Goal: Transaction & Acquisition: Book appointment/travel/reservation

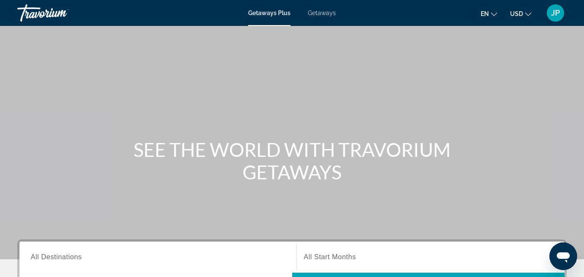
click at [327, 14] on span "Getaways" at bounding box center [322, 13] width 28 height 7
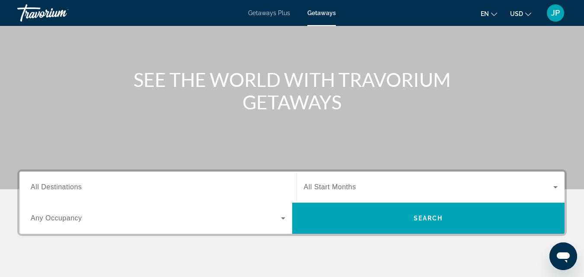
scroll to position [84, 0]
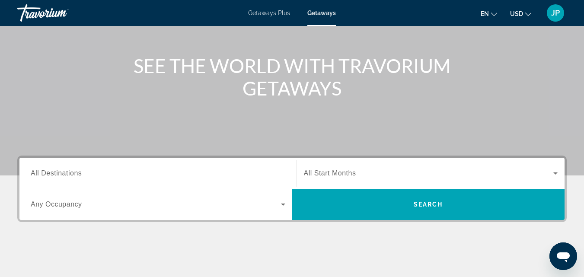
click at [58, 176] on span "All Destinations" at bounding box center [56, 173] width 51 height 7
click at [58, 176] on input "Destination All Destinations" at bounding box center [158, 174] width 255 height 10
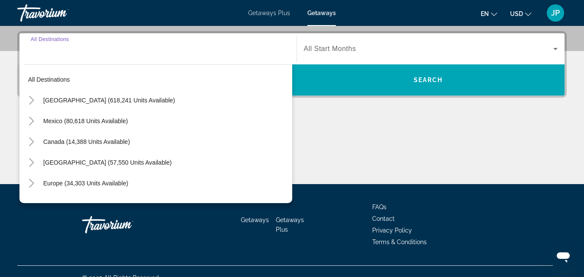
scroll to position [211, 0]
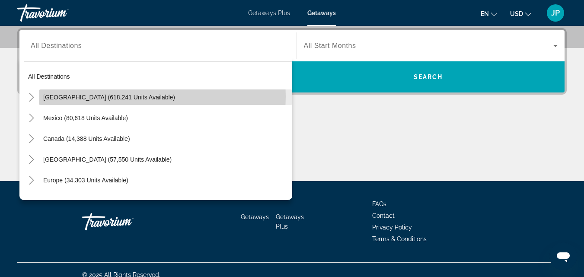
click at [91, 96] on span "[GEOGRAPHIC_DATA] (618,241 units available)" at bounding box center [109, 97] width 132 height 7
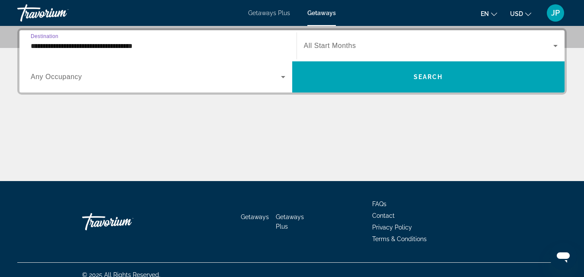
click at [91, 47] on input "**********" at bounding box center [158, 46] width 255 height 10
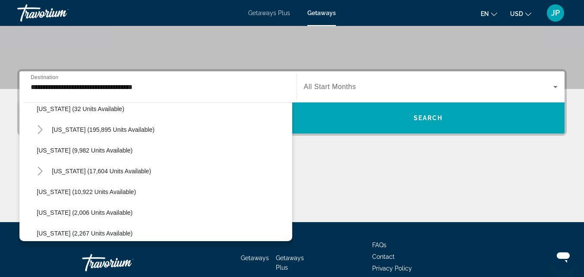
scroll to position [150, 0]
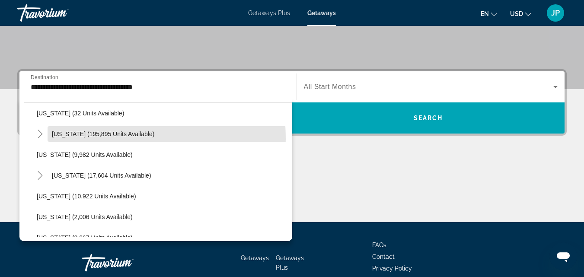
click at [57, 139] on span "Search widget" at bounding box center [170, 134] width 245 height 21
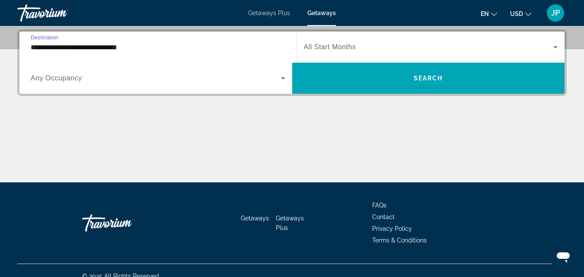
scroll to position [211, 0]
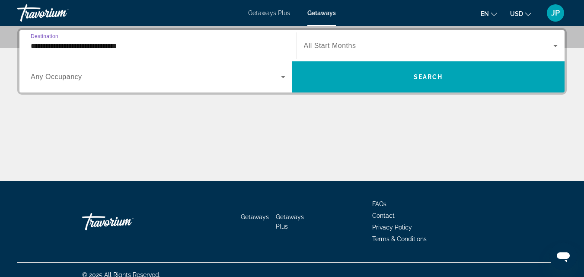
click at [127, 45] on input "**********" at bounding box center [158, 46] width 255 height 10
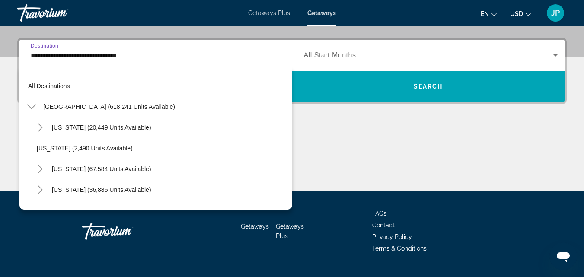
scroll to position [114, 0]
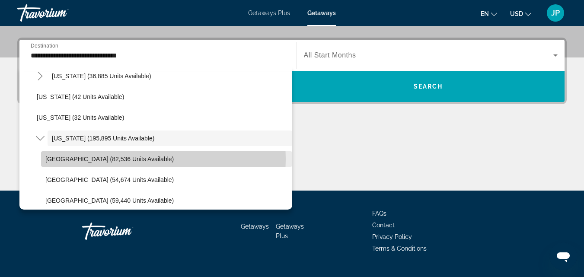
click at [128, 159] on span "[GEOGRAPHIC_DATA] (82,536 units available)" at bounding box center [109, 159] width 128 height 7
type input "**********"
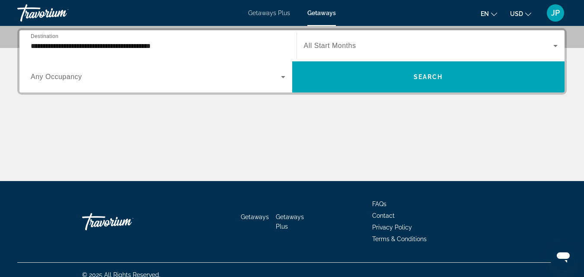
click at [338, 45] on span "All Start Months" at bounding box center [330, 45] width 52 height 7
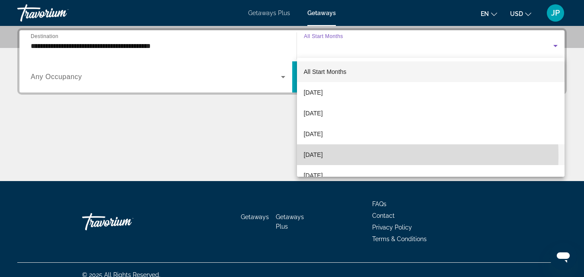
click at [321, 157] on span "[DATE]" at bounding box center [313, 155] width 19 height 10
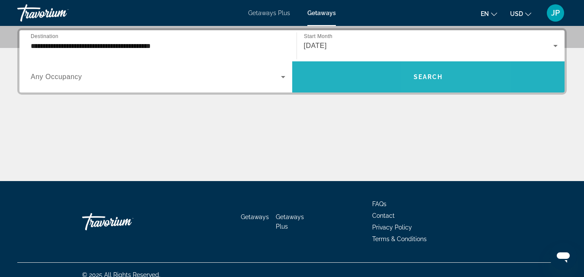
click at [432, 78] on span "Search" at bounding box center [428, 77] width 29 height 7
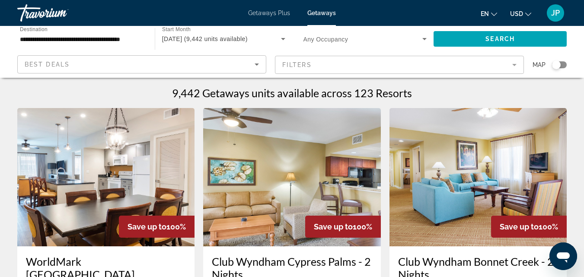
click at [516, 65] on mat-form-field "Filters" at bounding box center [399, 65] width 249 height 18
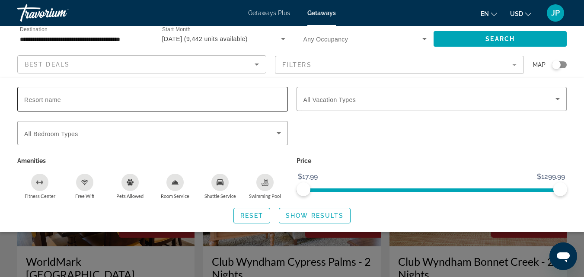
click at [266, 101] on input "Resort name" at bounding box center [152, 99] width 257 height 10
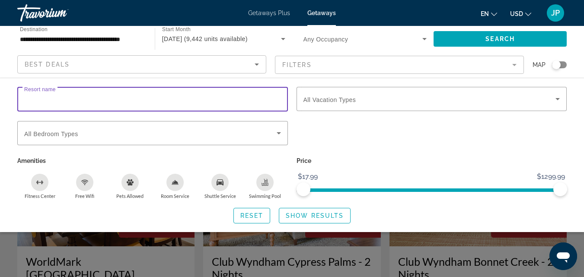
click at [266, 101] on input "Resort name" at bounding box center [152, 99] width 257 height 10
type input "**********"
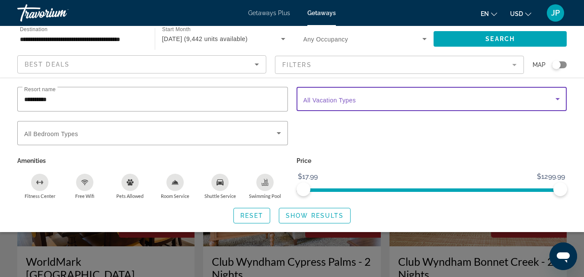
click at [356, 102] on span "Search widget" at bounding box center [430, 99] width 253 height 10
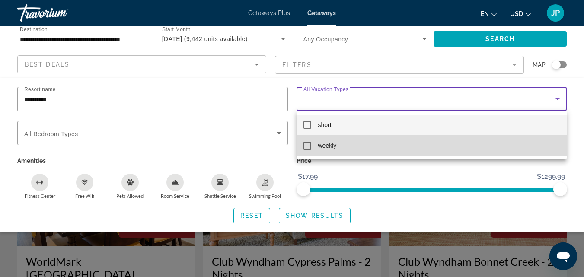
click at [310, 142] on mat-pseudo-checkbox at bounding box center [308, 146] width 8 height 8
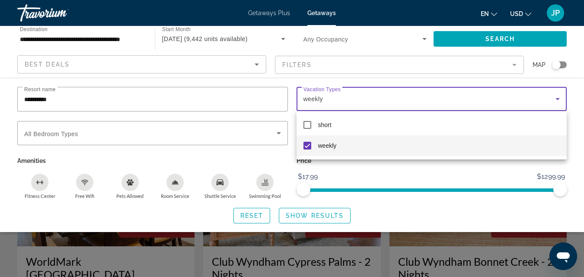
click at [109, 133] on div at bounding box center [292, 138] width 584 height 277
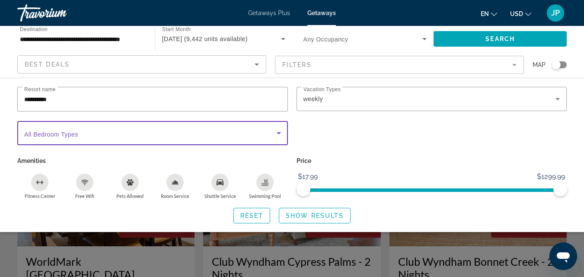
click at [277, 131] on icon "Search widget" at bounding box center [279, 133] width 10 height 10
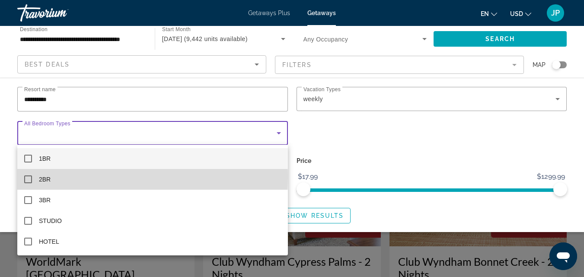
click at [28, 176] on mat-pseudo-checkbox at bounding box center [28, 180] width 8 height 8
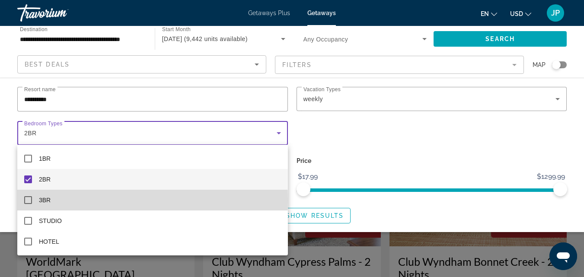
click at [26, 199] on mat-pseudo-checkbox at bounding box center [28, 200] width 8 height 8
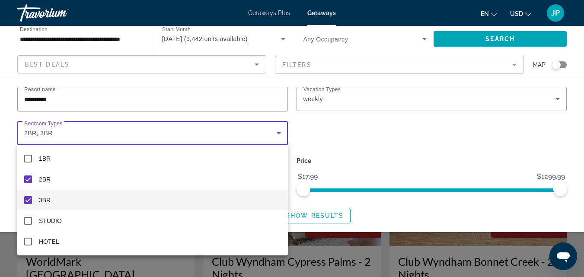
click at [360, 137] on div at bounding box center [292, 138] width 584 height 277
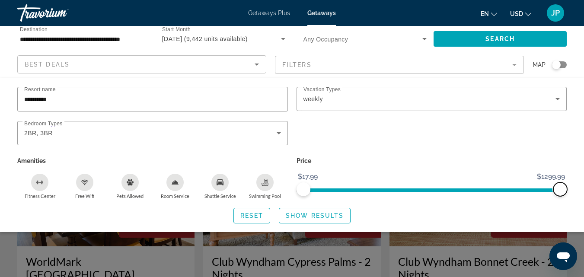
drag, startPoint x: 561, startPoint y: 192, endPoint x: 570, endPoint y: 192, distance: 8.6
click at [570, 192] on div "Price $17.99 $1299.99 $17.99 $1299.99" at bounding box center [431, 177] width 279 height 45
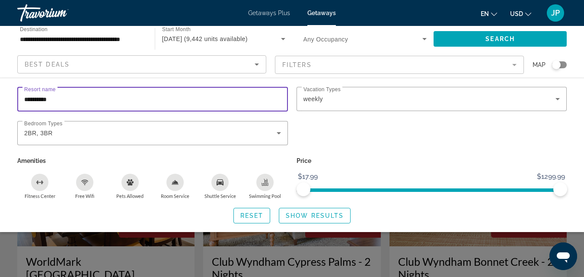
click at [72, 99] on input "**********" at bounding box center [152, 99] width 257 height 10
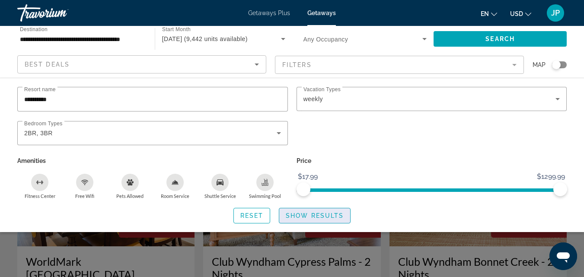
click at [315, 217] on span "Show Results" at bounding box center [315, 215] width 58 height 7
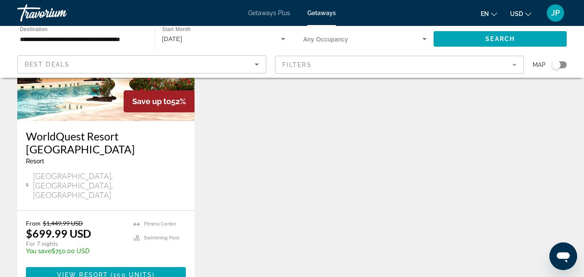
scroll to position [134, 0]
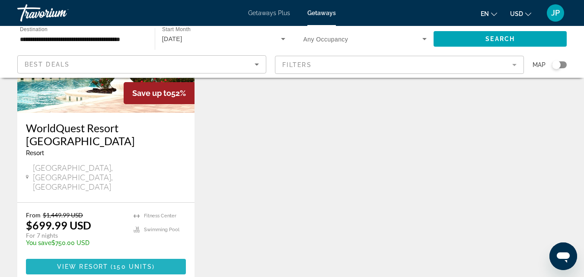
click at [85, 263] on span "View Resort" at bounding box center [82, 266] width 51 height 7
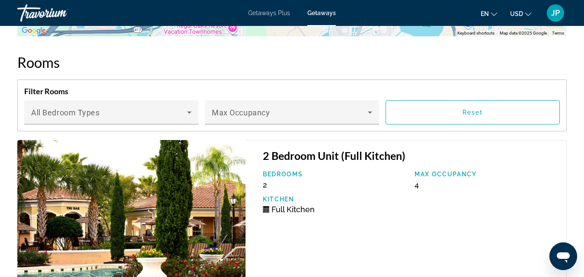
scroll to position [1319, 0]
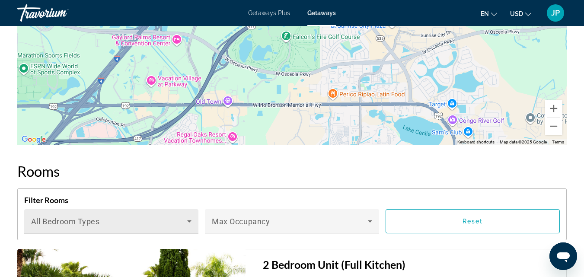
click at [188, 222] on icon "Main content" at bounding box center [189, 221] width 10 height 10
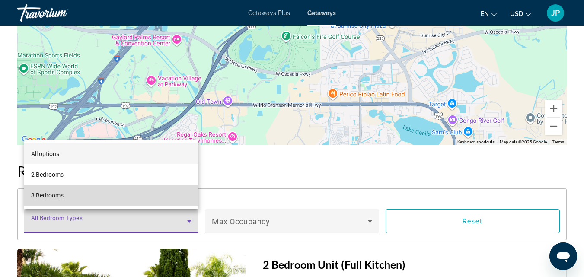
click at [59, 198] on span "3 Bedrooms" at bounding box center [47, 195] width 32 height 10
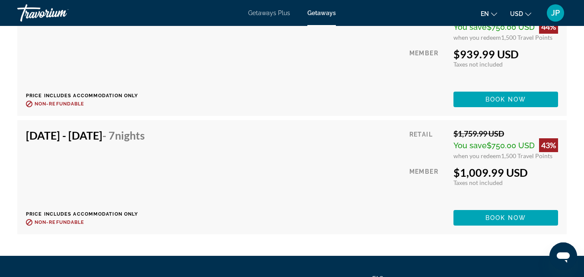
scroll to position [3766, 0]
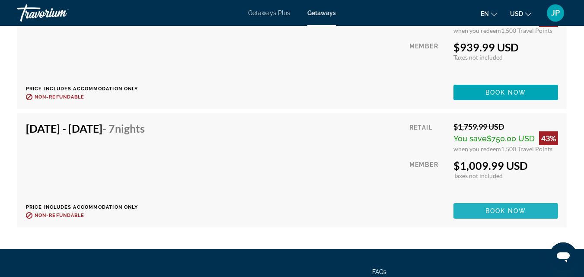
click at [500, 210] on span "Book now" at bounding box center [506, 211] width 41 height 7
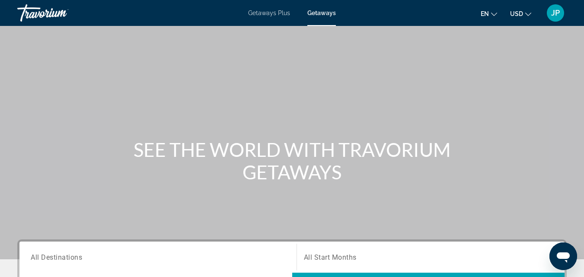
click at [115, 258] on input "Destination All Destinations" at bounding box center [158, 258] width 255 height 10
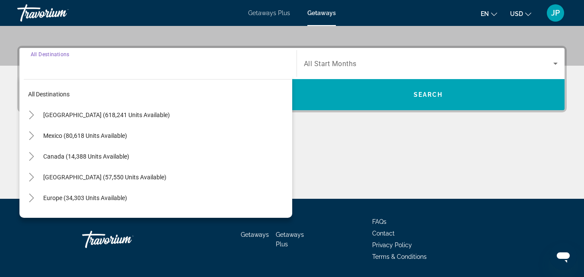
scroll to position [211, 0]
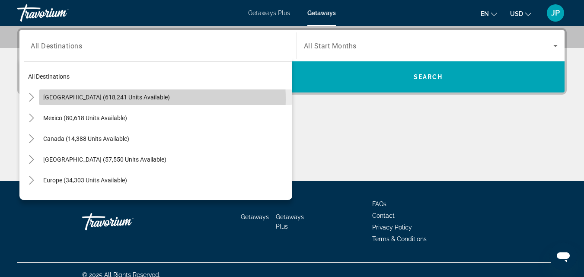
click at [56, 100] on span "[GEOGRAPHIC_DATA] (618,241 units available)" at bounding box center [106, 97] width 127 height 7
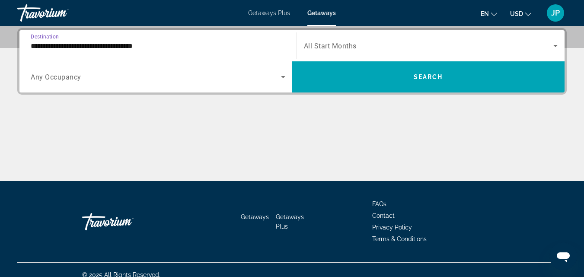
click at [101, 48] on input "**********" at bounding box center [158, 46] width 255 height 10
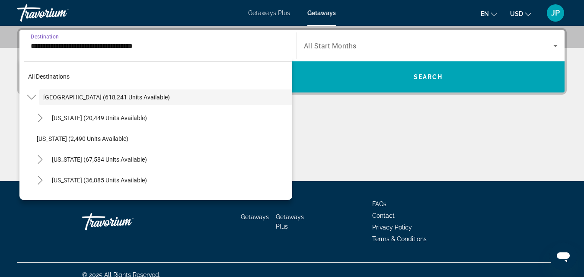
scroll to position [170, 0]
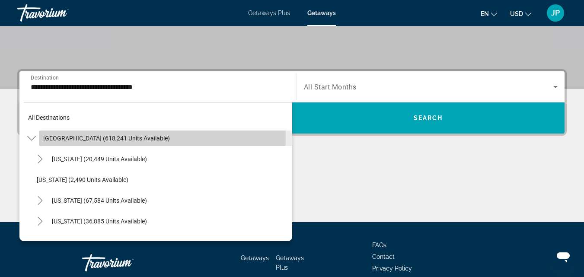
click at [64, 137] on span "[GEOGRAPHIC_DATA] (618,241 units available)" at bounding box center [106, 138] width 127 height 7
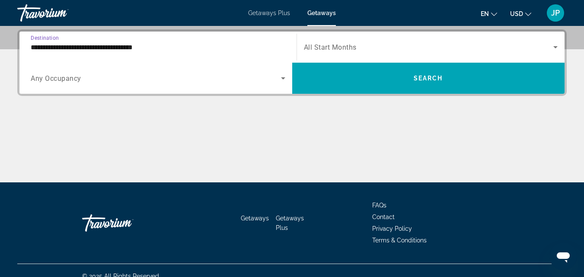
scroll to position [211, 0]
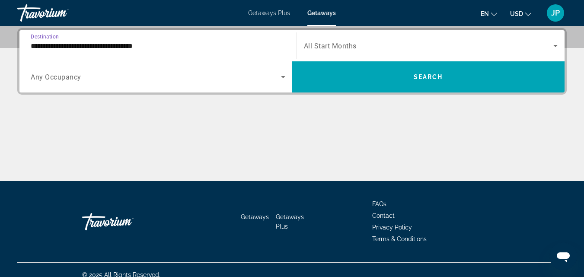
click at [64, 46] on input "**********" at bounding box center [158, 46] width 255 height 10
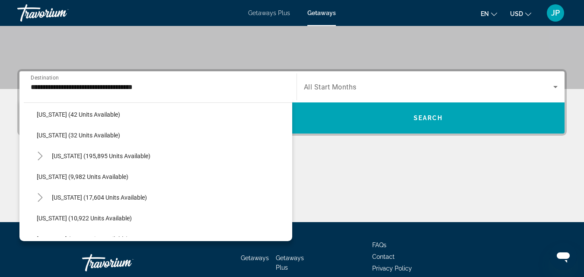
scroll to position [145, 0]
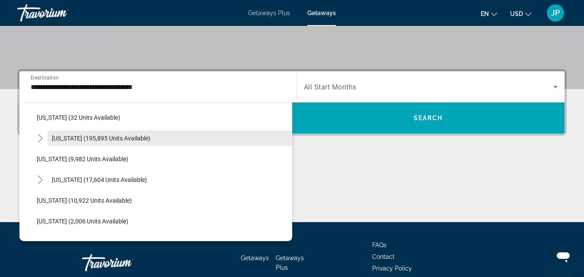
click at [97, 141] on span "[US_STATE] (195,895 units available)" at bounding box center [101, 138] width 99 height 7
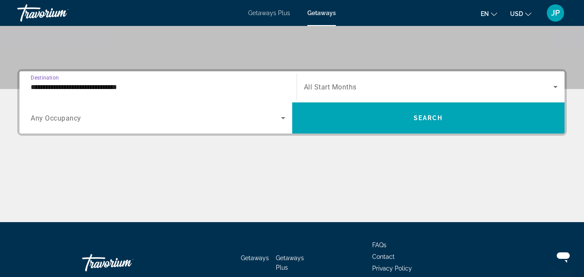
scroll to position [211, 0]
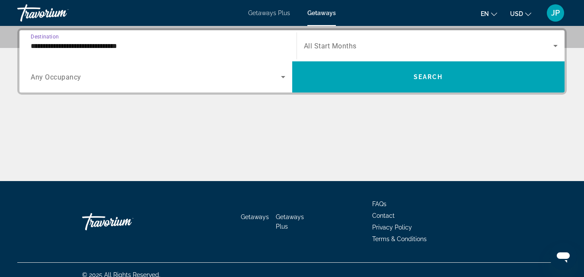
click at [98, 45] on input "**********" at bounding box center [158, 46] width 255 height 10
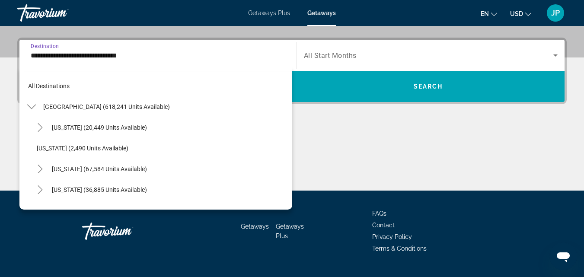
scroll to position [114, 0]
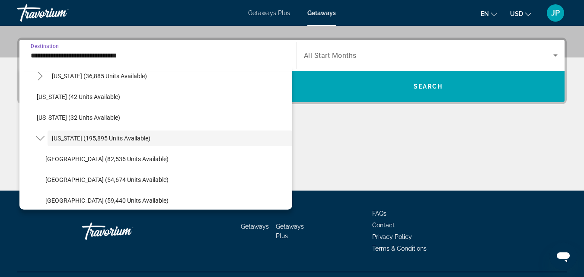
click at [61, 162] on button "[GEOGRAPHIC_DATA] (82,536 units available)" at bounding box center [166, 159] width 251 height 16
type input "**********"
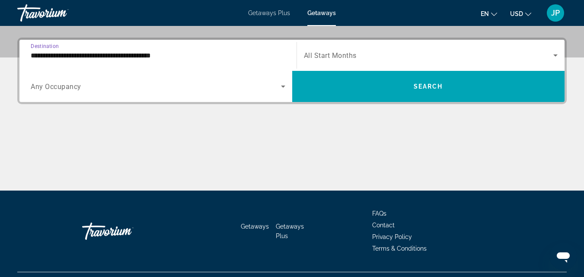
scroll to position [211, 0]
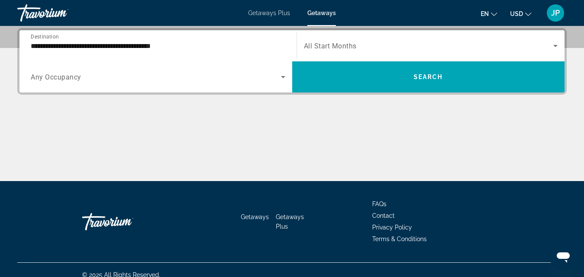
click at [74, 80] on div "Occupancy Any Occupancy" at bounding box center [158, 77] width 255 height 24
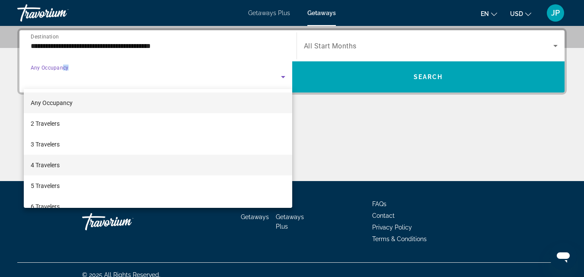
click at [56, 170] on span "4 Travelers" at bounding box center [45, 165] width 29 height 10
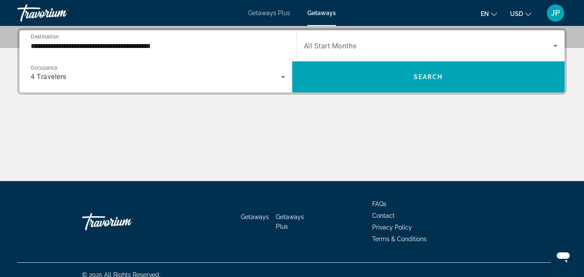
click at [356, 45] on span "All Start Months" at bounding box center [330, 46] width 53 height 8
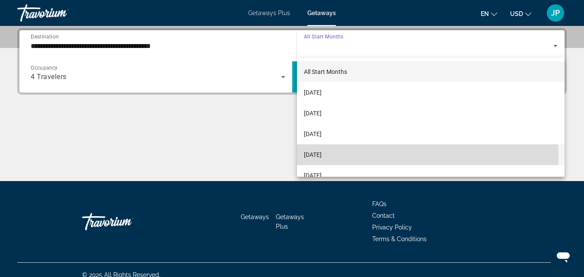
click at [322, 157] on span "[DATE]" at bounding box center [313, 155] width 18 height 10
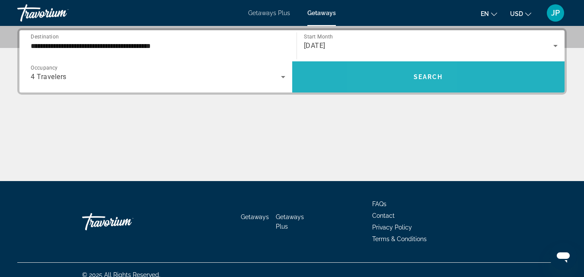
click at [401, 79] on span "Search widget" at bounding box center [428, 77] width 273 height 21
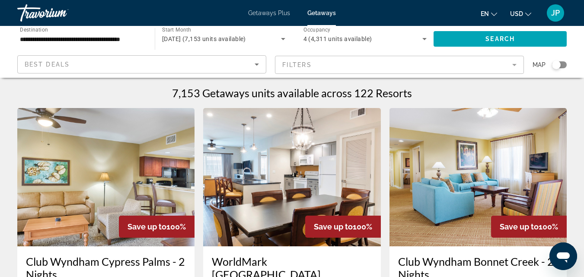
click at [515, 66] on mat-form-field "Filters" at bounding box center [399, 65] width 249 height 18
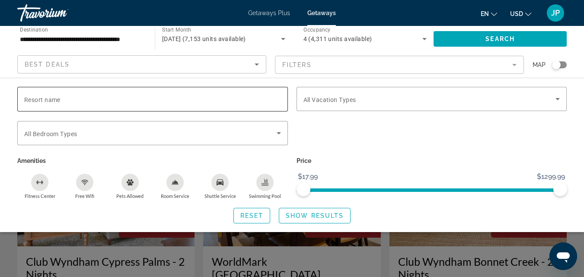
click at [50, 99] on span "Resort name" at bounding box center [42, 99] width 36 height 7
click at [50, 99] on input "Resort name" at bounding box center [152, 99] width 257 height 10
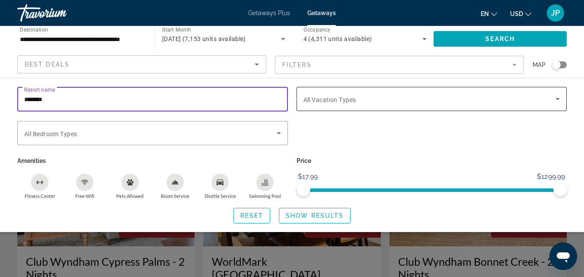
type input "********"
click at [559, 97] on icon "Search widget" at bounding box center [558, 99] width 10 height 10
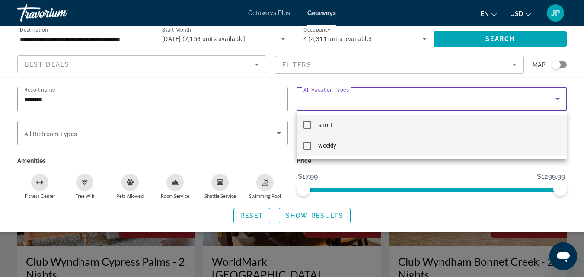
click at [306, 149] on mat-option "weekly" at bounding box center [432, 145] width 271 height 21
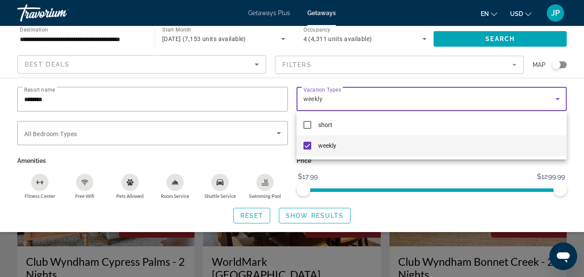
click at [327, 214] on div at bounding box center [292, 138] width 584 height 277
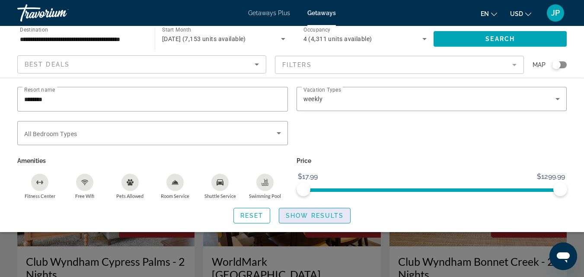
click at [321, 214] on span "Show Results" at bounding box center [315, 215] width 58 height 7
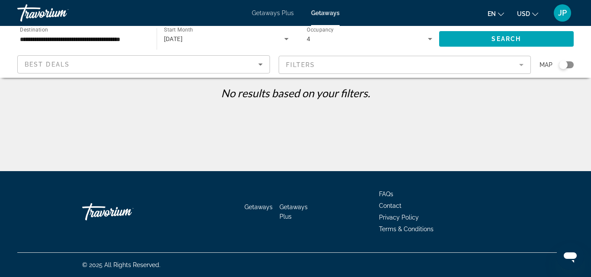
click at [312, 69] on mat-form-field "Filters" at bounding box center [405, 65] width 253 height 18
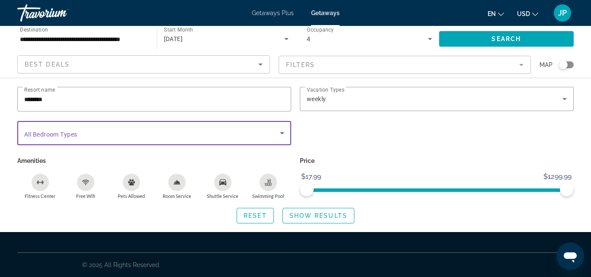
click at [85, 134] on span "Search widget" at bounding box center [152, 133] width 256 height 10
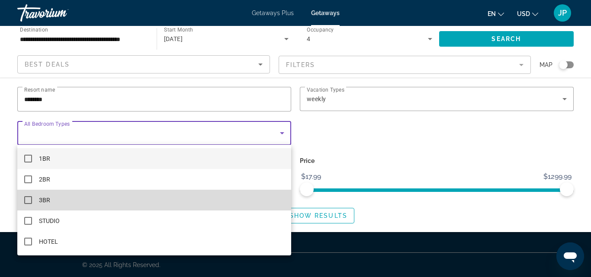
click at [26, 198] on mat-pseudo-checkbox at bounding box center [28, 200] width 8 height 8
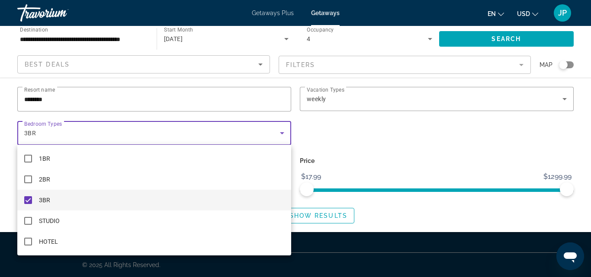
drag, startPoint x: 56, startPoint y: 99, endPoint x: 13, endPoint y: 103, distance: 43.5
click at [13, 103] on div at bounding box center [295, 138] width 591 height 277
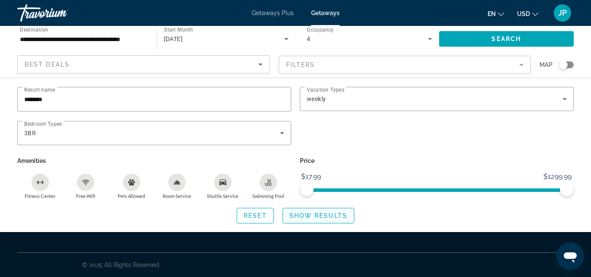
click at [321, 215] on span "Show Results" at bounding box center [318, 215] width 58 height 7
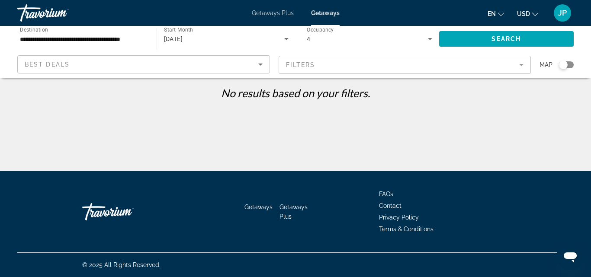
click at [282, 14] on span "Getaways Plus" at bounding box center [273, 13] width 42 height 7
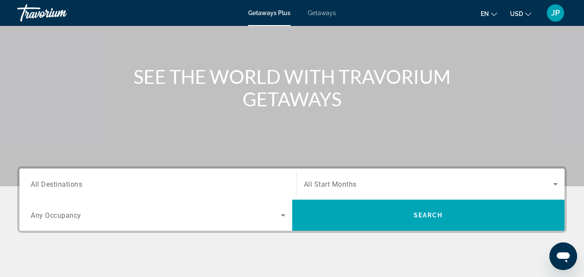
scroll to position [87, 0]
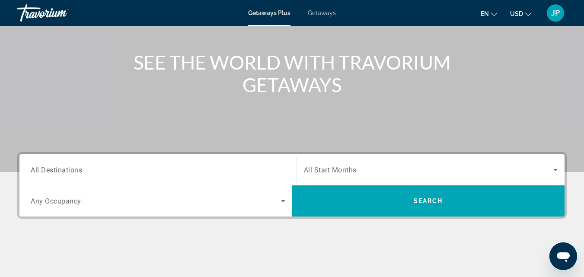
click at [64, 171] on span "All Destinations" at bounding box center [56, 170] width 51 height 8
click at [64, 171] on input "Destination All Destinations" at bounding box center [158, 170] width 255 height 10
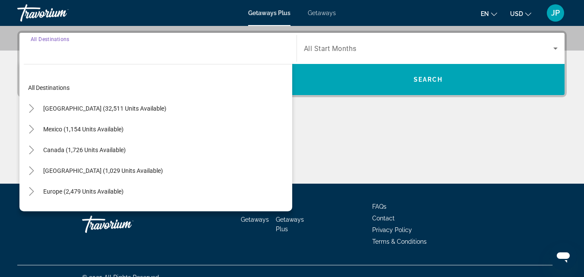
scroll to position [211, 0]
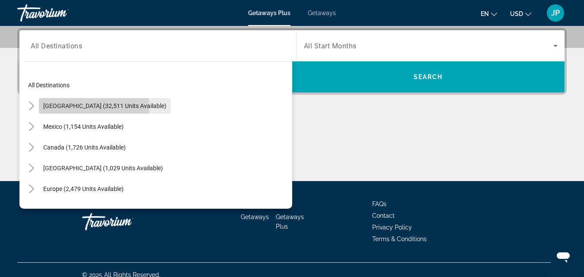
click at [58, 105] on span "[GEOGRAPHIC_DATA] (32,511 units available)" at bounding box center [104, 106] width 123 height 7
type input "**********"
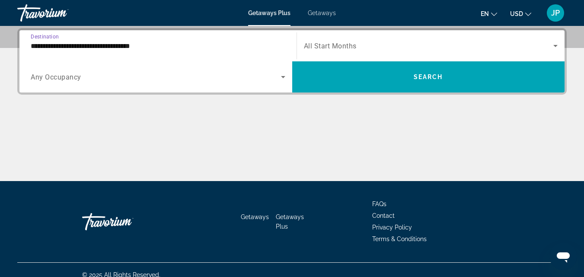
click at [70, 78] on span "Any Occupancy" at bounding box center [56, 77] width 51 height 8
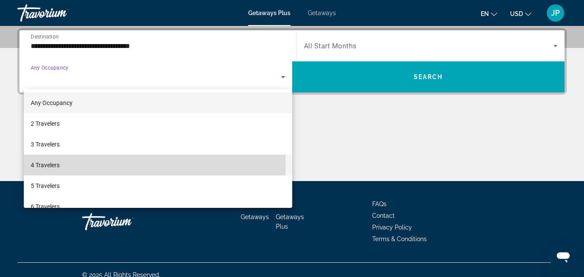
click at [47, 164] on span "4 Travelers" at bounding box center [45, 165] width 29 height 10
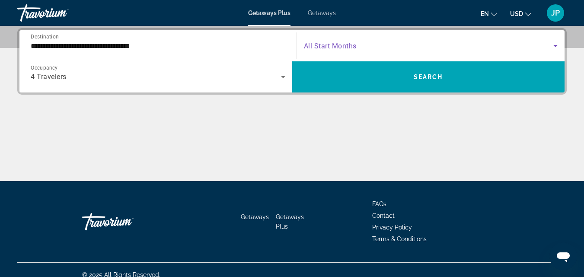
click at [360, 44] on span "Search widget" at bounding box center [429, 46] width 250 height 10
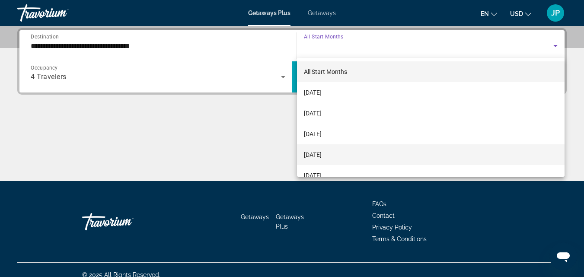
click at [315, 157] on span "[DATE]" at bounding box center [313, 155] width 18 height 10
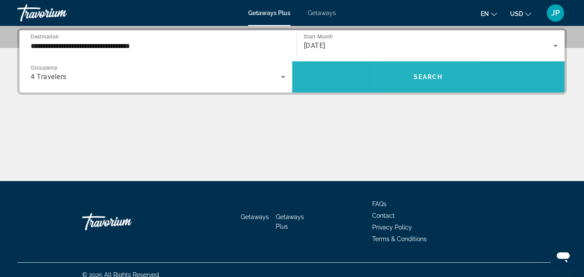
click at [413, 80] on span "Search widget" at bounding box center [428, 77] width 273 height 21
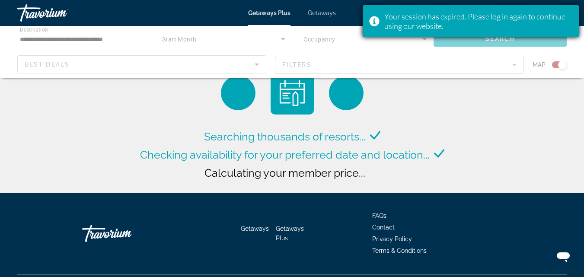
click at [401, 25] on div "Your session has expired. Please log in again to continue using our website." at bounding box center [478, 21] width 188 height 19
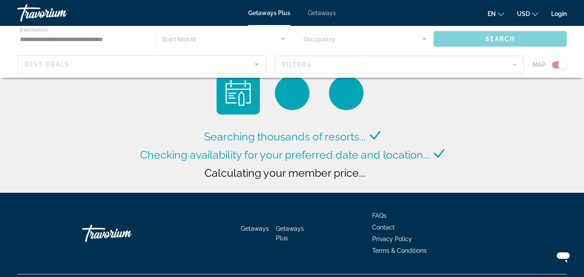
click at [474, 38] on div "Main content" at bounding box center [292, 52] width 584 height 52
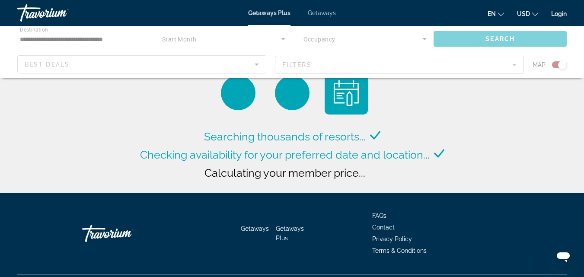
click at [238, 61] on div "Main content" at bounding box center [292, 52] width 584 height 52
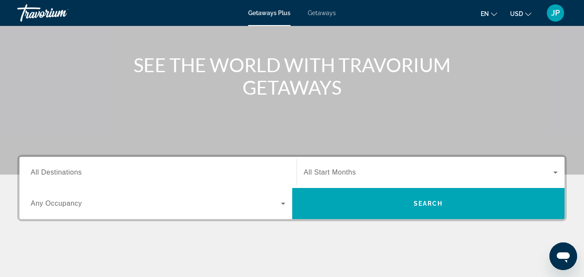
scroll to position [86, 0]
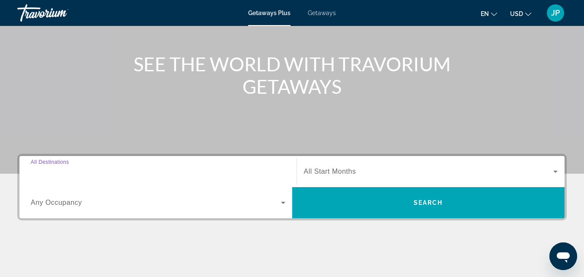
click at [141, 173] on input "Destination All Destinations" at bounding box center [158, 172] width 255 height 10
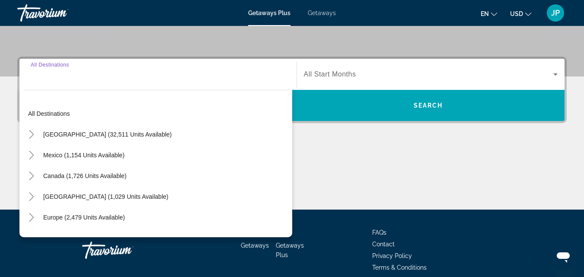
scroll to position [211, 0]
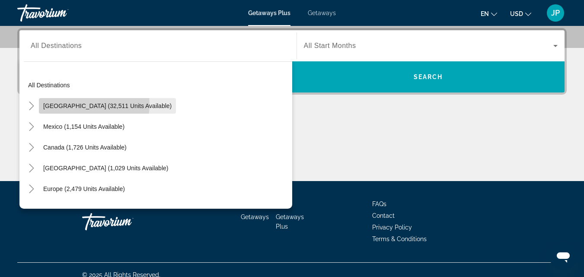
click at [80, 104] on span "[GEOGRAPHIC_DATA] (32,511 units available)" at bounding box center [107, 106] width 128 height 7
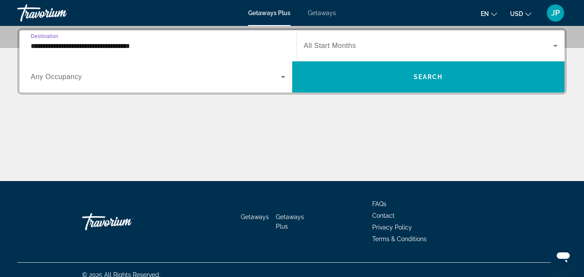
click at [108, 46] on input "**********" at bounding box center [158, 46] width 255 height 10
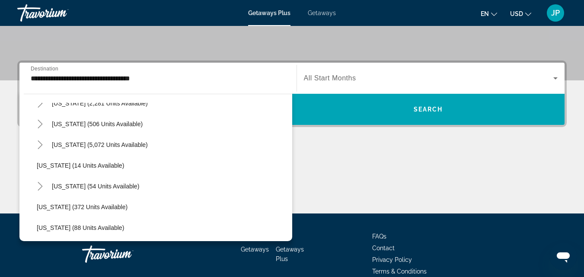
scroll to position [74, 0]
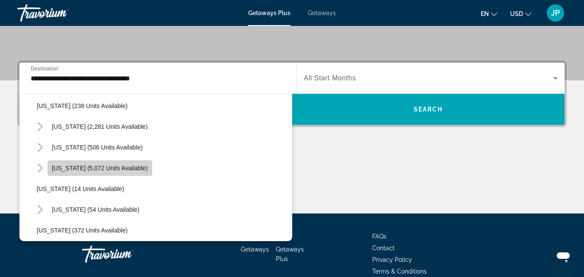
click at [100, 170] on span "Florida (5,072 units available)" at bounding box center [100, 168] width 96 height 7
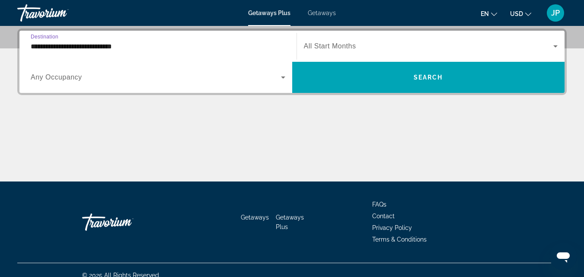
scroll to position [211, 0]
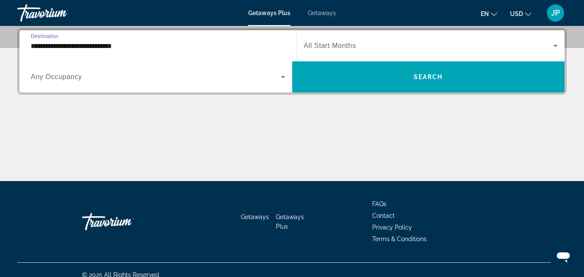
click at [92, 49] on input "**********" at bounding box center [158, 46] width 255 height 10
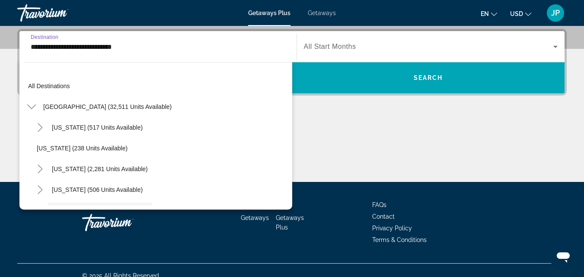
scroll to position [72, 0]
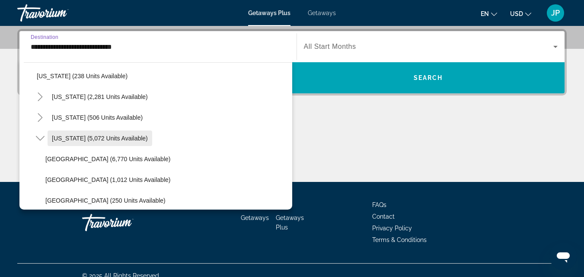
click at [80, 137] on span "Florida (5,072 units available)" at bounding box center [100, 138] width 96 height 7
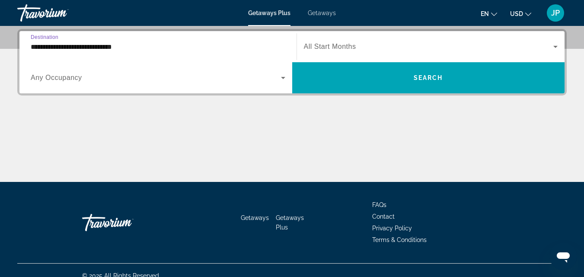
scroll to position [211, 0]
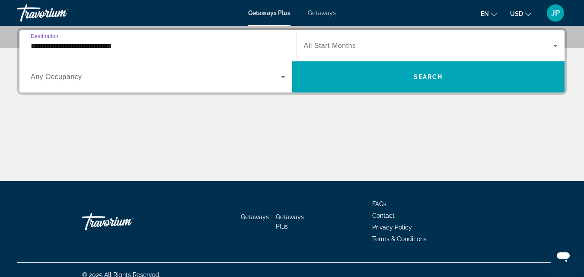
click at [53, 46] on input "**********" at bounding box center [158, 46] width 255 height 10
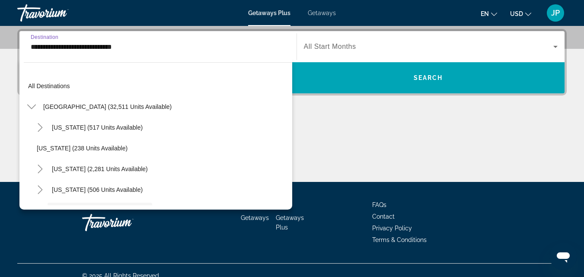
scroll to position [72, 0]
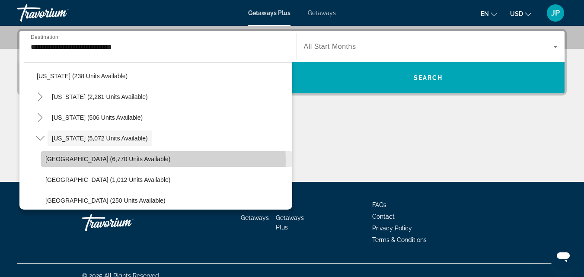
click at [97, 161] on span "Orlando & Disney Area (6,770 units available)" at bounding box center [107, 159] width 125 height 7
type input "**********"
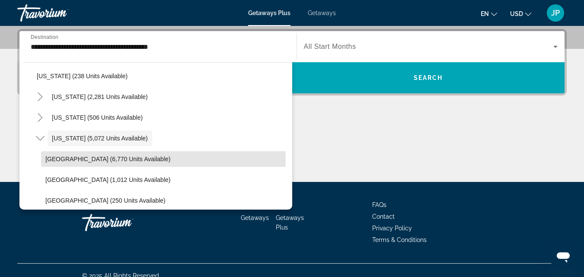
scroll to position [211, 0]
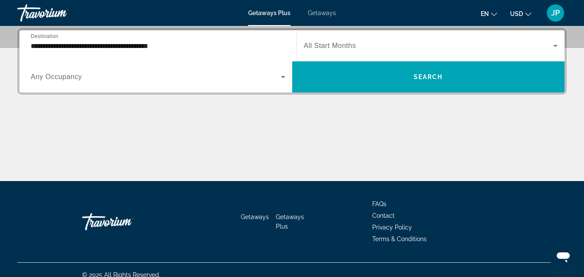
click at [353, 43] on span "All Start Months" at bounding box center [330, 45] width 52 height 7
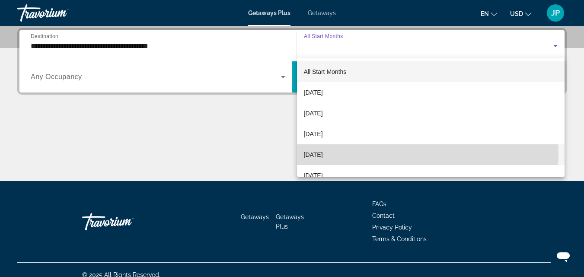
click at [316, 155] on span "[DATE]" at bounding box center [313, 155] width 19 height 10
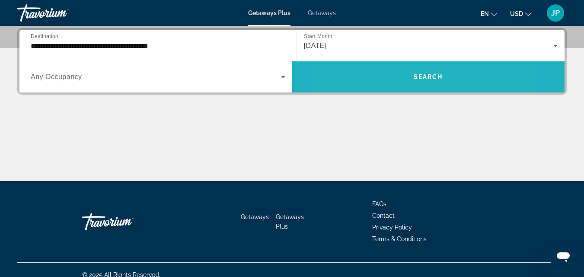
click at [384, 77] on span "Search widget" at bounding box center [428, 77] width 273 height 21
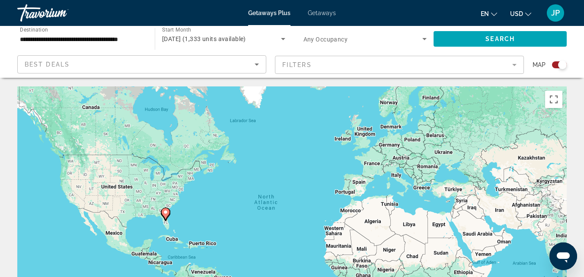
click at [564, 63] on div "Search widget" at bounding box center [562, 65] width 9 height 9
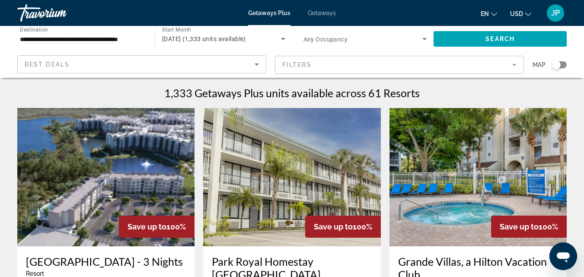
click at [406, 65] on mat-form-field "Filters" at bounding box center [399, 65] width 249 height 18
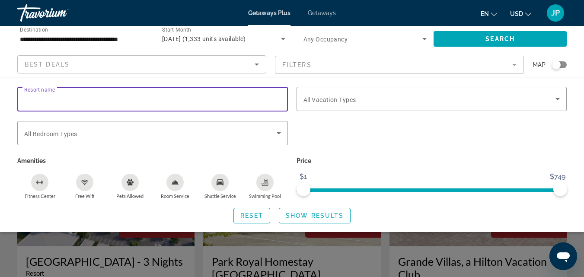
click at [124, 100] on input "Resort name" at bounding box center [152, 99] width 257 height 10
type input "********"
click at [323, 215] on span "Show Results" at bounding box center [315, 215] width 58 height 7
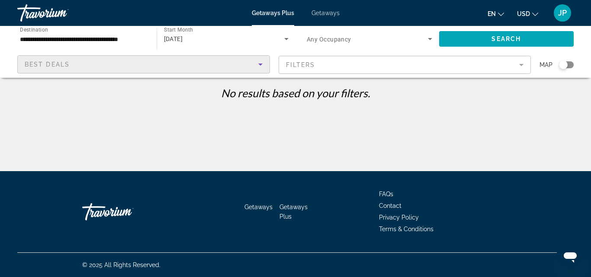
click at [93, 61] on div "Best Deals" at bounding box center [142, 64] width 234 height 10
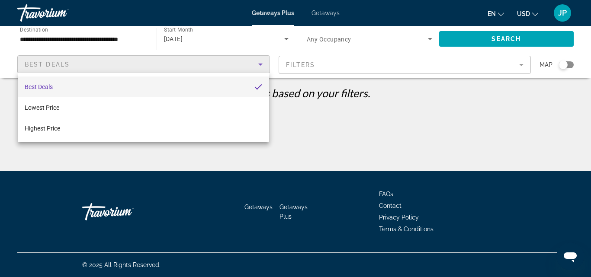
click at [83, 65] on div at bounding box center [295, 138] width 591 height 277
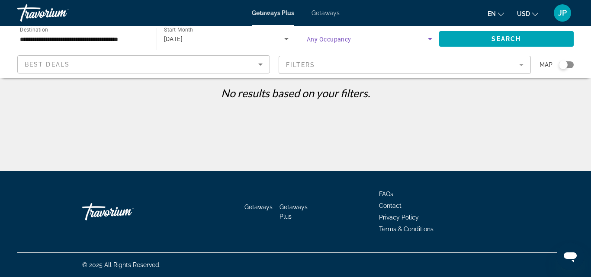
click at [427, 37] on icon "Search widget" at bounding box center [430, 39] width 10 height 10
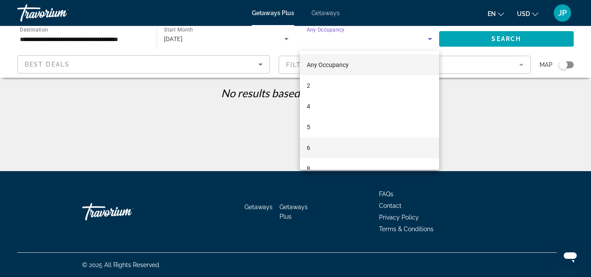
click at [312, 146] on mat-option "6" at bounding box center [369, 148] width 139 height 21
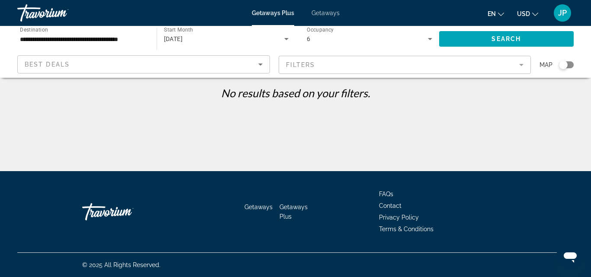
click at [328, 66] on mat-form-field "Filters" at bounding box center [405, 65] width 253 height 18
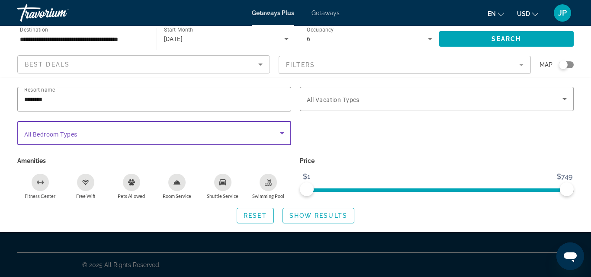
click at [280, 132] on icon "Search widget" at bounding box center [282, 133] width 4 height 2
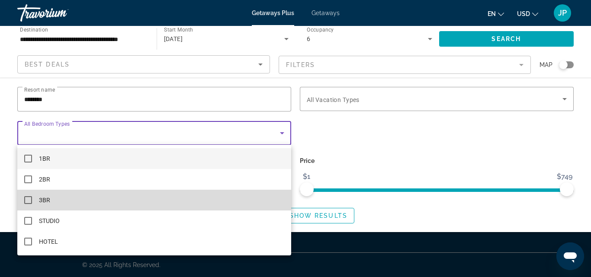
click at [26, 202] on mat-pseudo-checkbox at bounding box center [28, 200] width 8 height 8
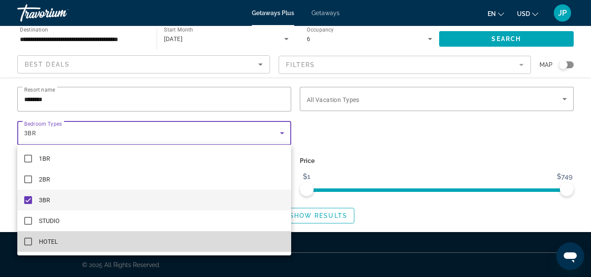
click at [26, 243] on mat-pseudo-checkbox at bounding box center [28, 242] width 8 height 8
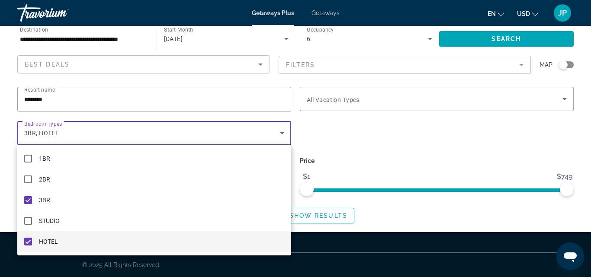
click at [349, 99] on div at bounding box center [295, 138] width 591 height 277
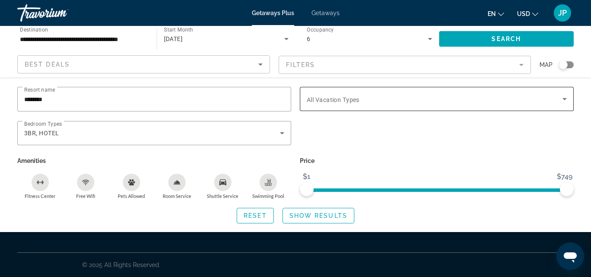
click at [409, 100] on span "Search widget" at bounding box center [435, 99] width 256 height 10
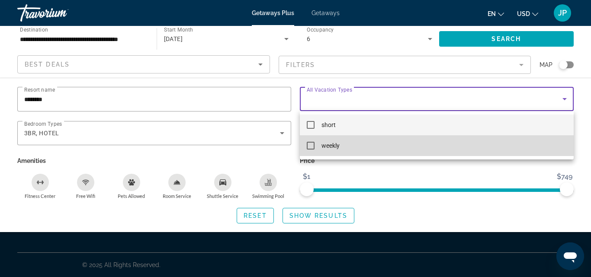
click at [325, 147] on span "weekly" at bounding box center [330, 146] width 18 height 10
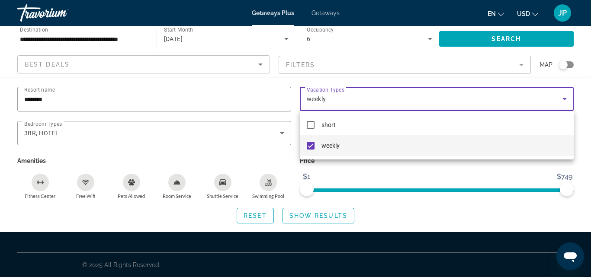
click at [296, 217] on div at bounding box center [295, 138] width 591 height 277
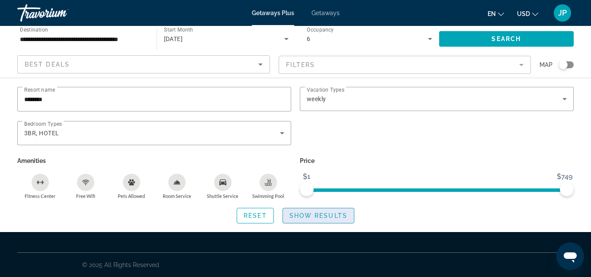
click at [321, 216] on span "Show Results" at bounding box center [318, 215] width 58 height 7
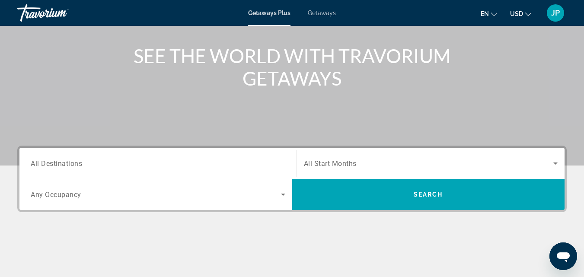
scroll to position [95, 0]
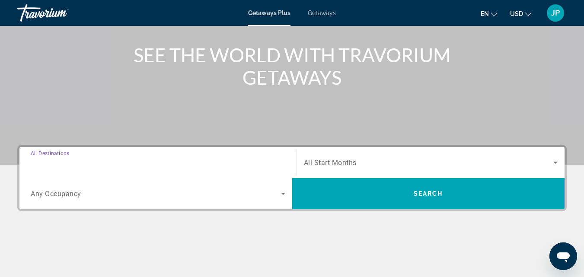
click at [100, 164] on input "Destination All Destinations" at bounding box center [158, 163] width 255 height 10
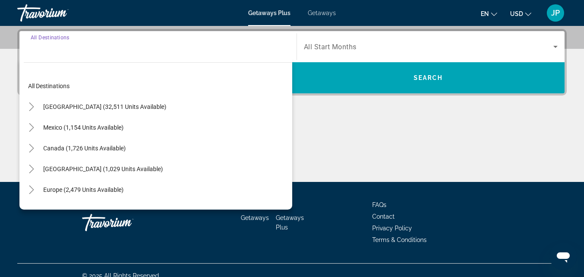
scroll to position [211, 0]
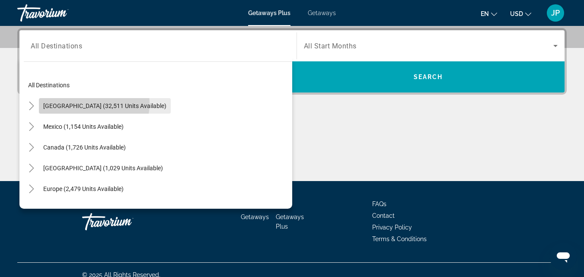
click at [76, 103] on span "[GEOGRAPHIC_DATA] (32,511 units available)" at bounding box center [104, 106] width 123 height 7
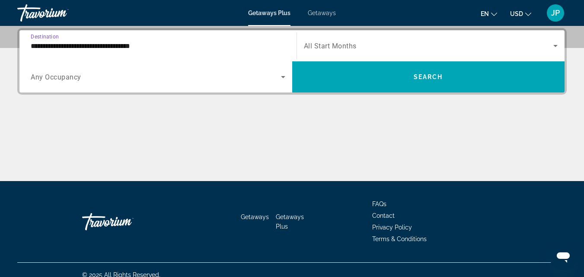
click at [84, 46] on input "**********" at bounding box center [158, 46] width 255 height 10
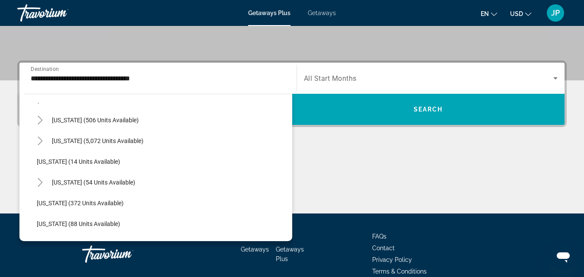
scroll to position [97, 0]
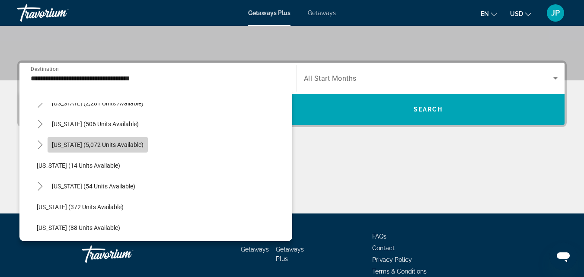
click at [122, 147] on span "Florida (5,072 units available)" at bounding box center [98, 144] width 92 height 7
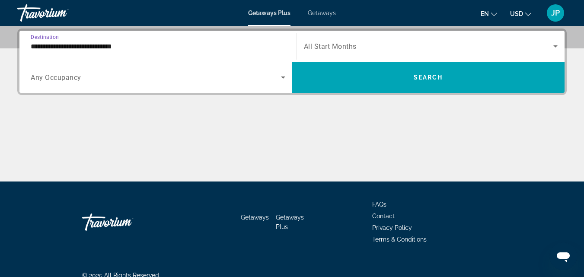
scroll to position [211, 0]
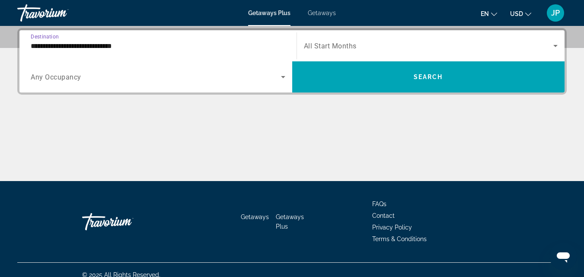
click at [195, 50] on input "**********" at bounding box center [158, 46] width 255 height 10
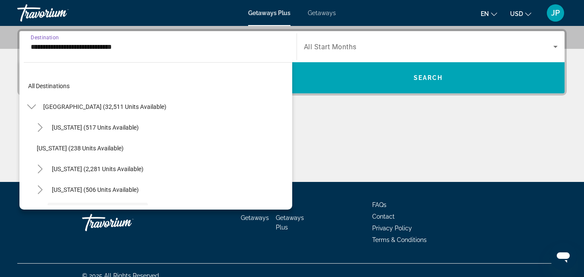
scroll to position [72, 0]
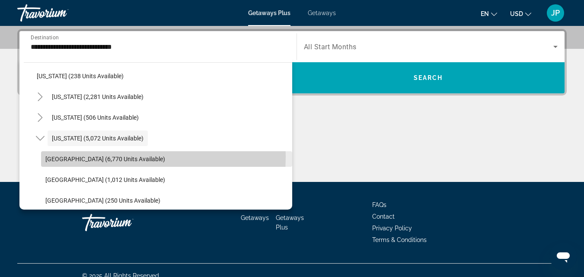
click at [94, 157] on span "Orlando & Disney Area (6,770 units available)" at bounding box center [105, 159] width 120 height 7
type input "**********"
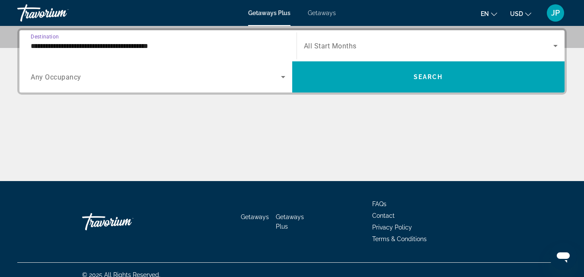
click at [177, 80] on span "Search widget" at bounding box center [156, 77] width 250 height 10
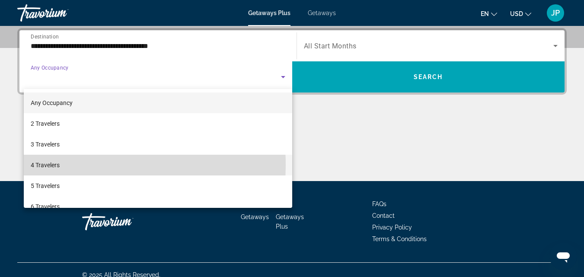
click at [57, 165] on span "4 Travelers" at bounding box center [45, 165] width 29 height 10
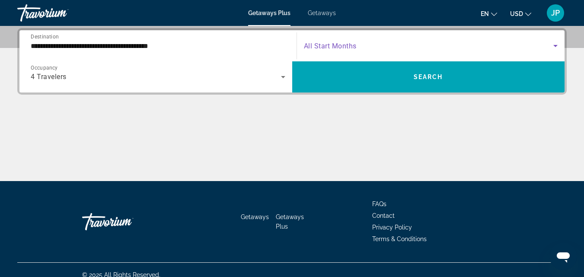
click at [541, 51] on span "Search widget" at bounding box center [429, 46] width 250 height 10
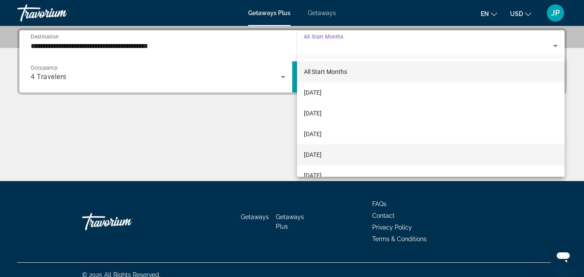
click at [322, 157] on span "[DATE]" at bounding box center [313, 155] width 18 height 10
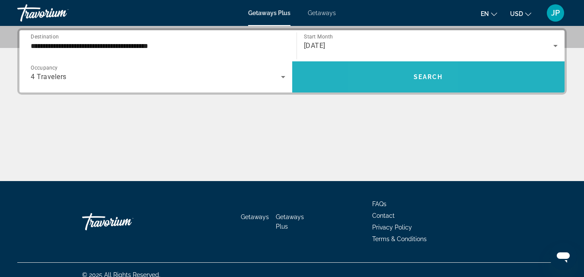
click at [402, 72] on span "Search widget" at bounding box center [428, 77] width 273 height 21
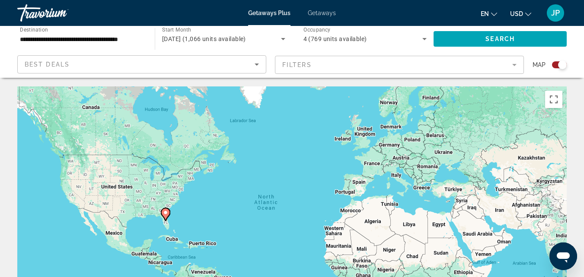
click at [514, 66] on mat-form-field "Filters" at bounding box center [399, 65] width 249 height 18
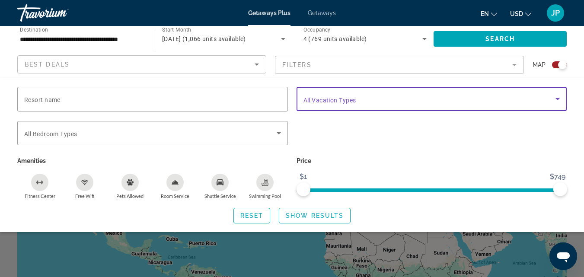
click at [453, 99] on span "Search widget" at bounding box center [430, 99] width 253 height 10
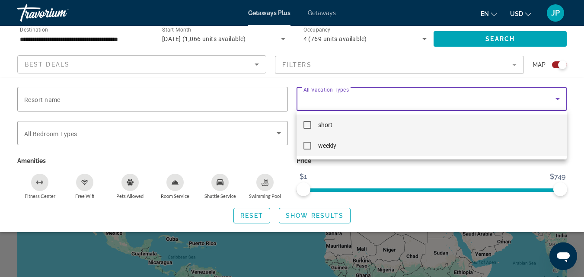
click at [305, 146] on mat-pseudo-checkbox at bounding box center [308, 146] width 8 height 8
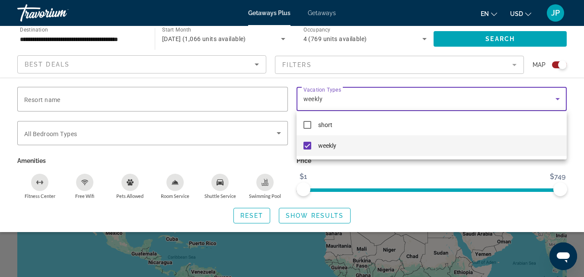
click at [226, 133] on div at bounding box center [292, 138] width 584 height 277
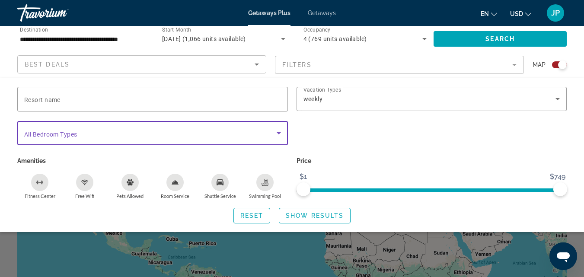
click at [282, 134] on icon "Search widget" at bounding box center [279, 133] width 10 height 10
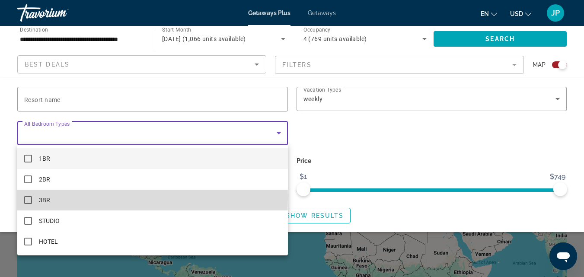
click at [28, 198] on mat-pseudo-checkbox at bounding box center [28, 200] width 8 height 8
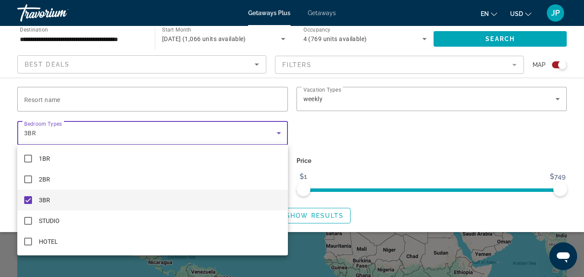
click at [358, 176] on div at bounding box center [292, 138] width 584 height 277
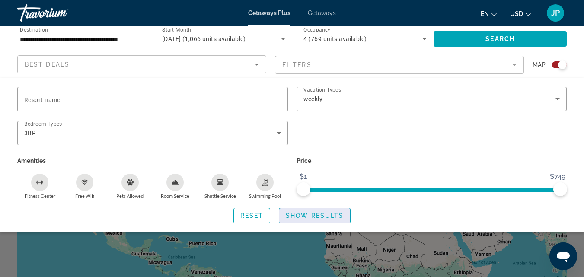
click at [308, 213] on span "Show Results" at bounding box center [315, 215] width 58 height 7
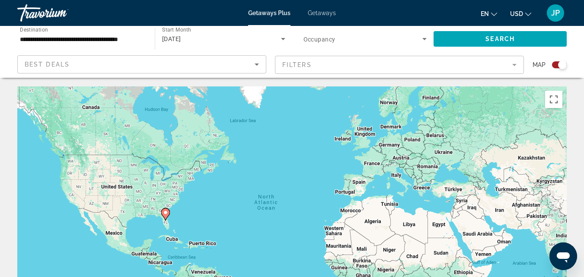
click at [555, 66] on div "Search widget" at bounding box center [559, 64] width 15 height 7
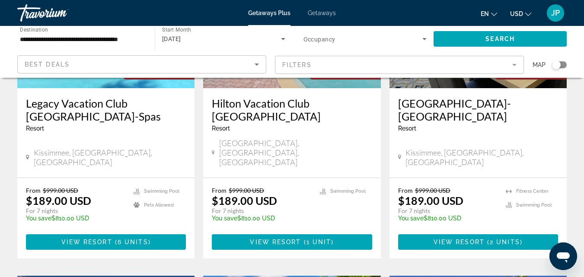
scroll to position [155, 0]
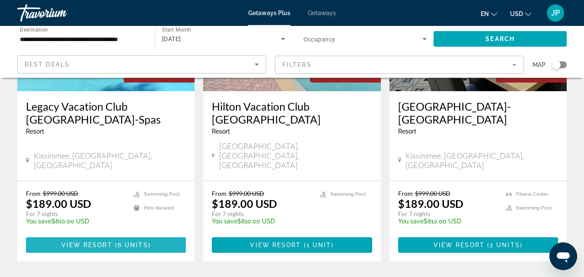
click at [91, 242] on span "View Resort" at bounding box center [86, 245] width 51 height 7
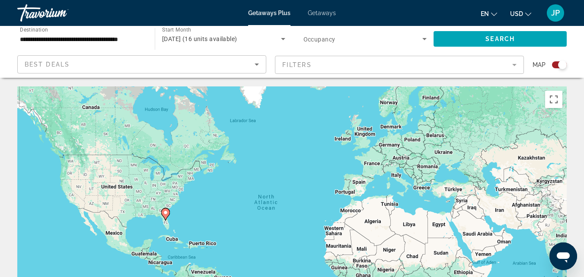
click at [556, 64] on div "Search widget" at bounding box center [559, 64] width 15 height 7
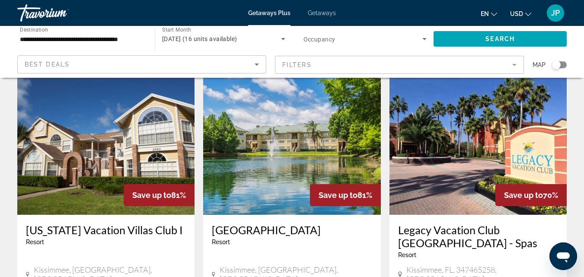
scroll to position [351, 0]
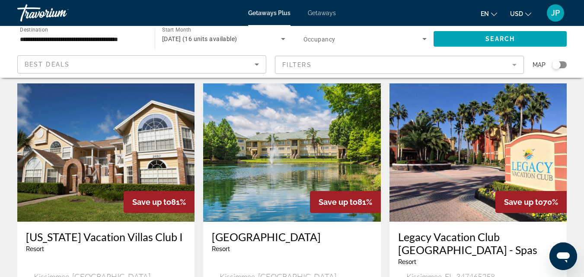
click at [107, 231] on h3 "Florida Vacation Villas Club I" at bounding box center [106, 237] width 160 height 13
